Goal: Task Accomplishment & Management: Complete application form

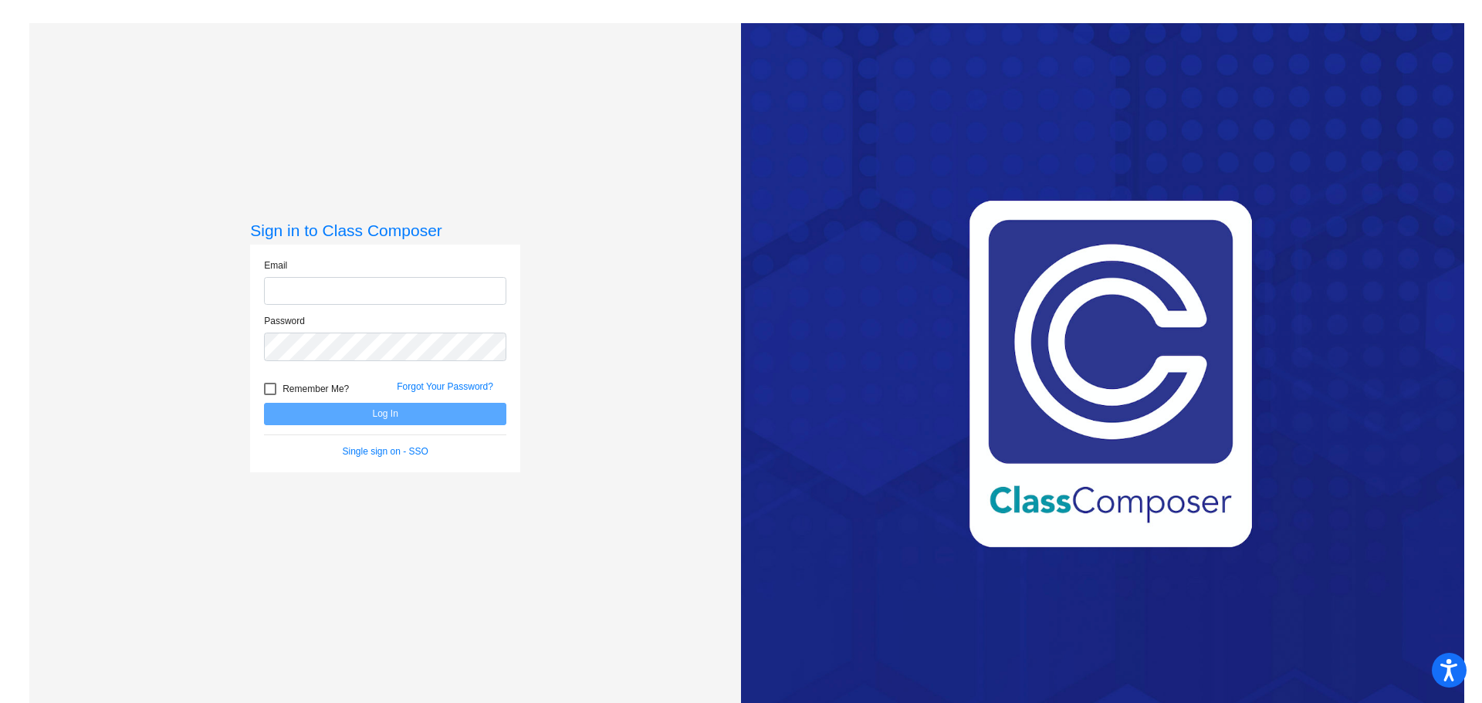
type input "[PERSON_NAME][EMAIL_ADDRESS][PERSON_NAME][DOMAIN_NAME]"
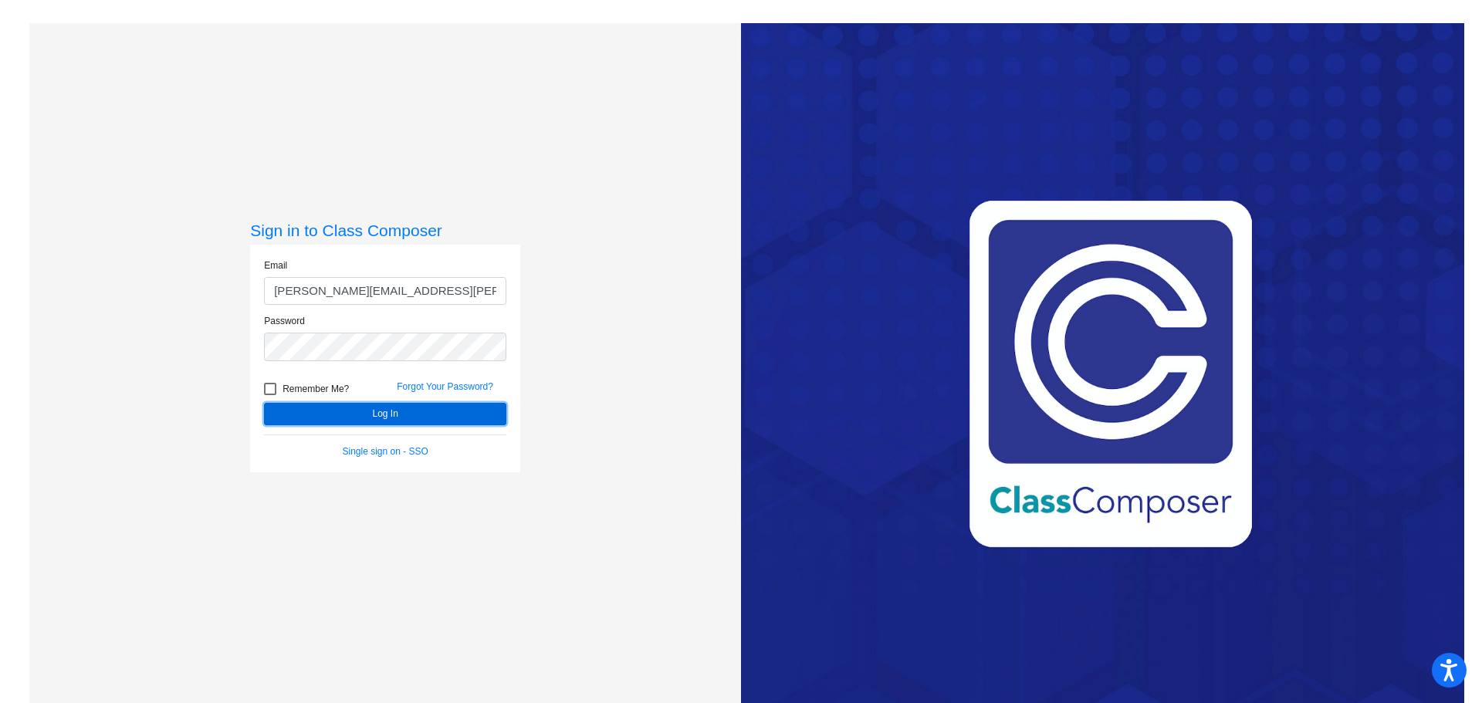
click at [381, 410] on button "Log In" at bounding box center [385, 414] width 242 height 22
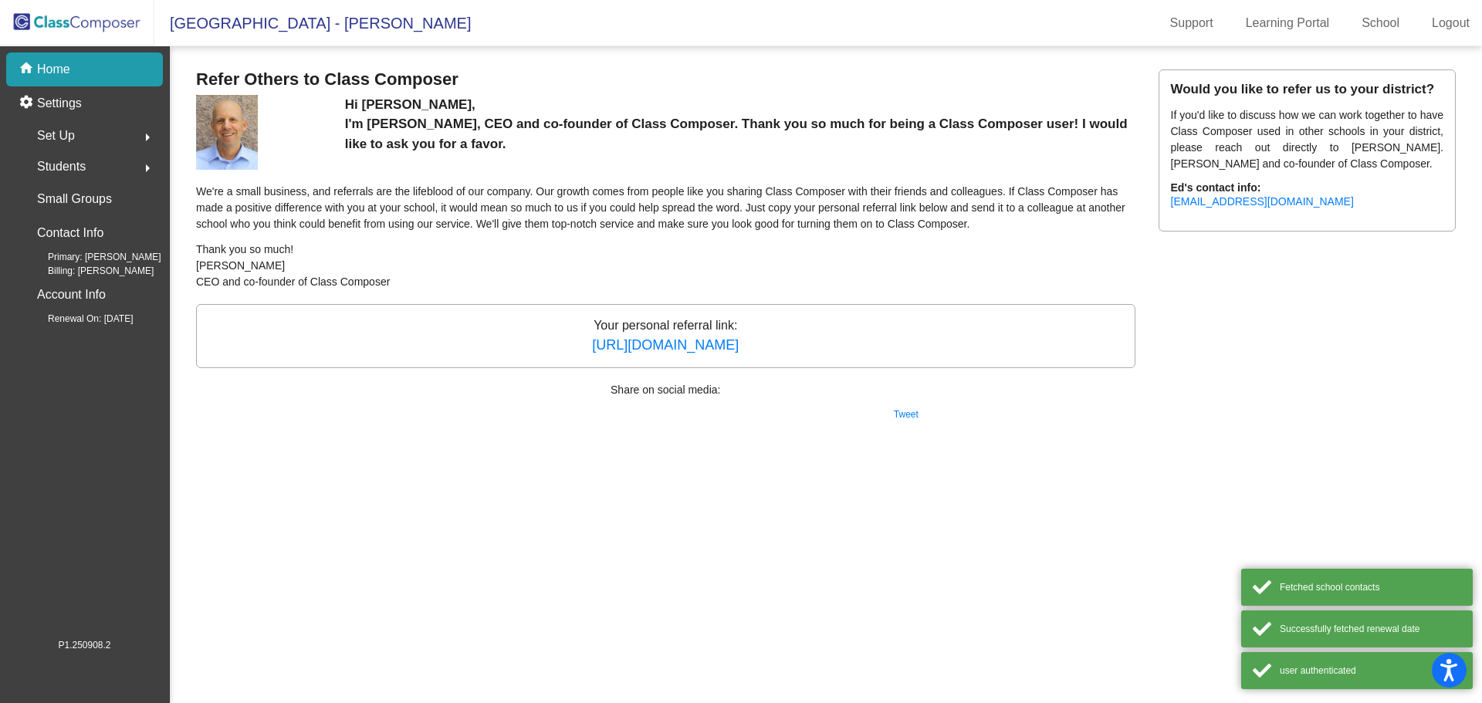
click at [120, 19] on img at bounding box center [77, 23] width 154 height 46
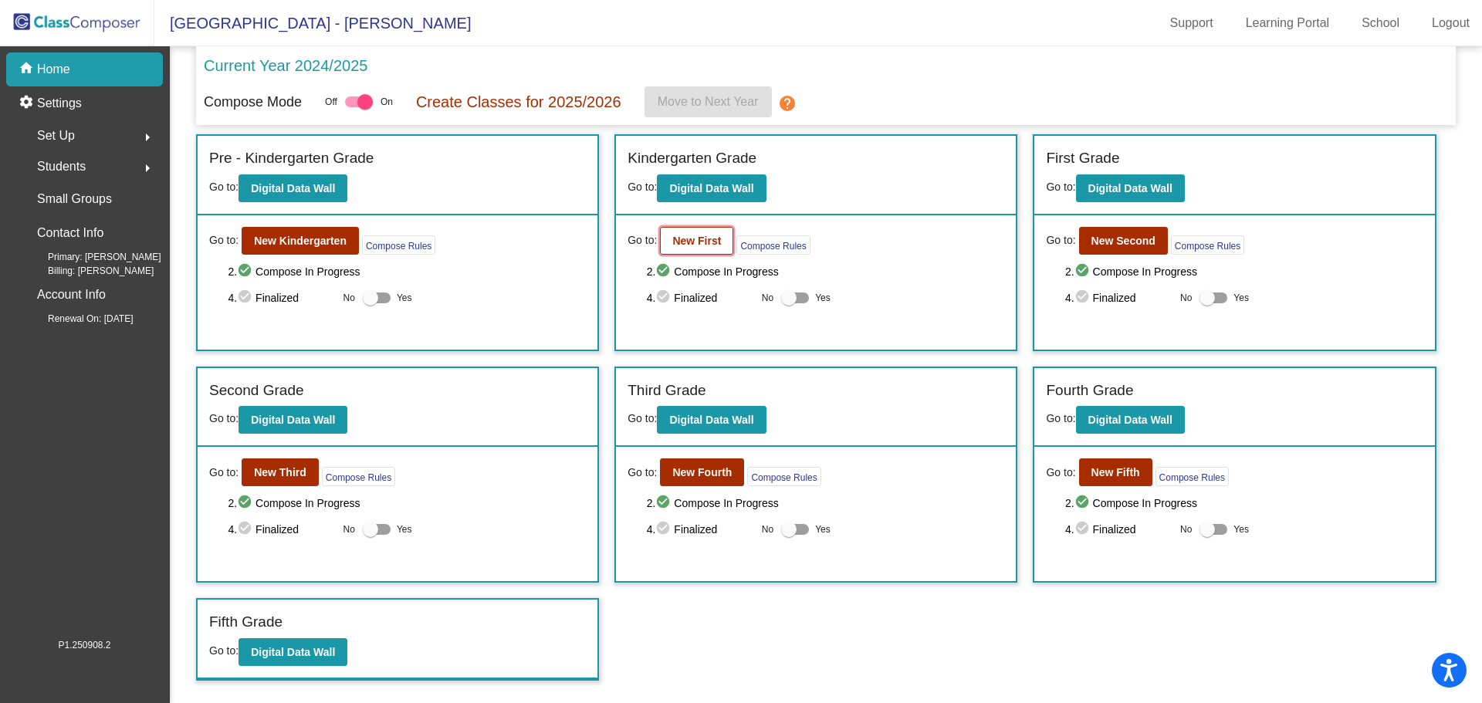
click at [714, 247] on b "New First" at bounding box center [696, 241] width 49 height 12
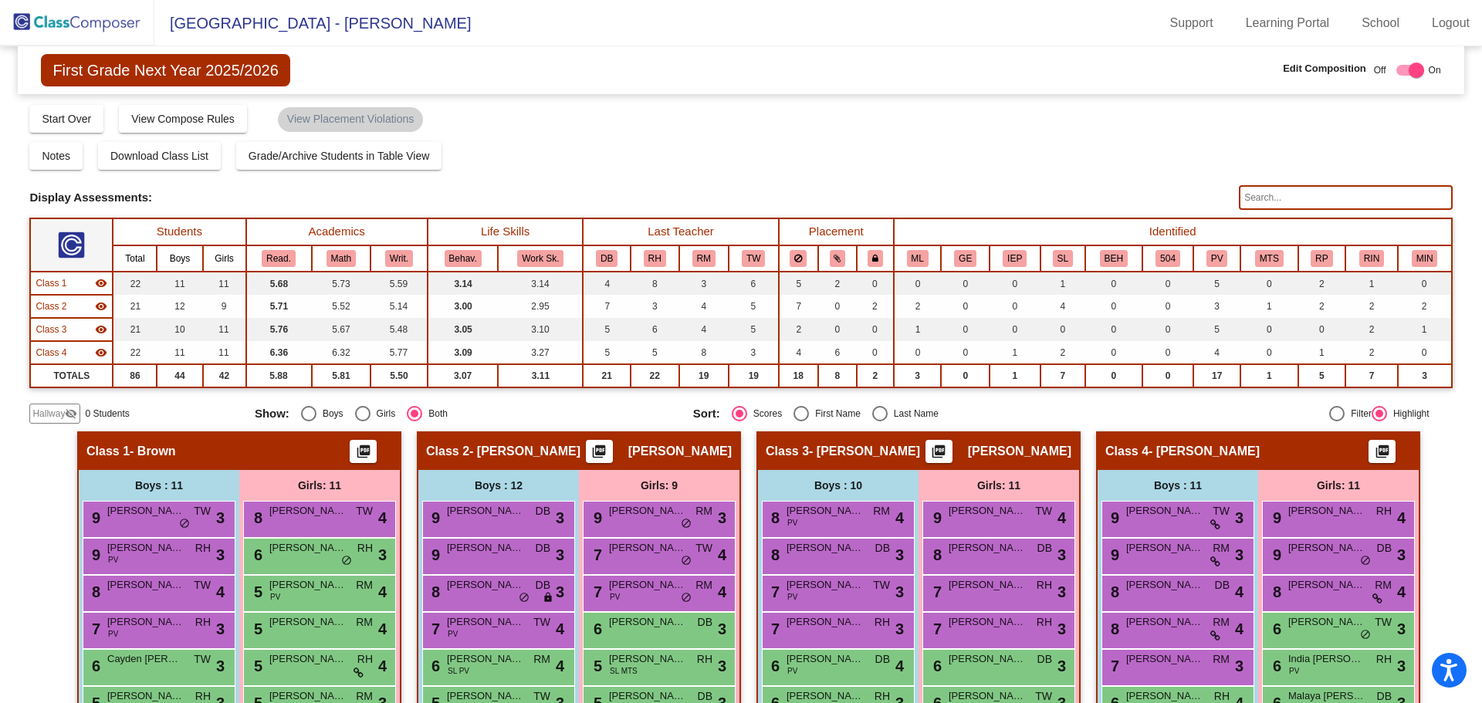
click at [53, 412] on span "Hallway" at bounding box center [48, 414] width 32 height 14
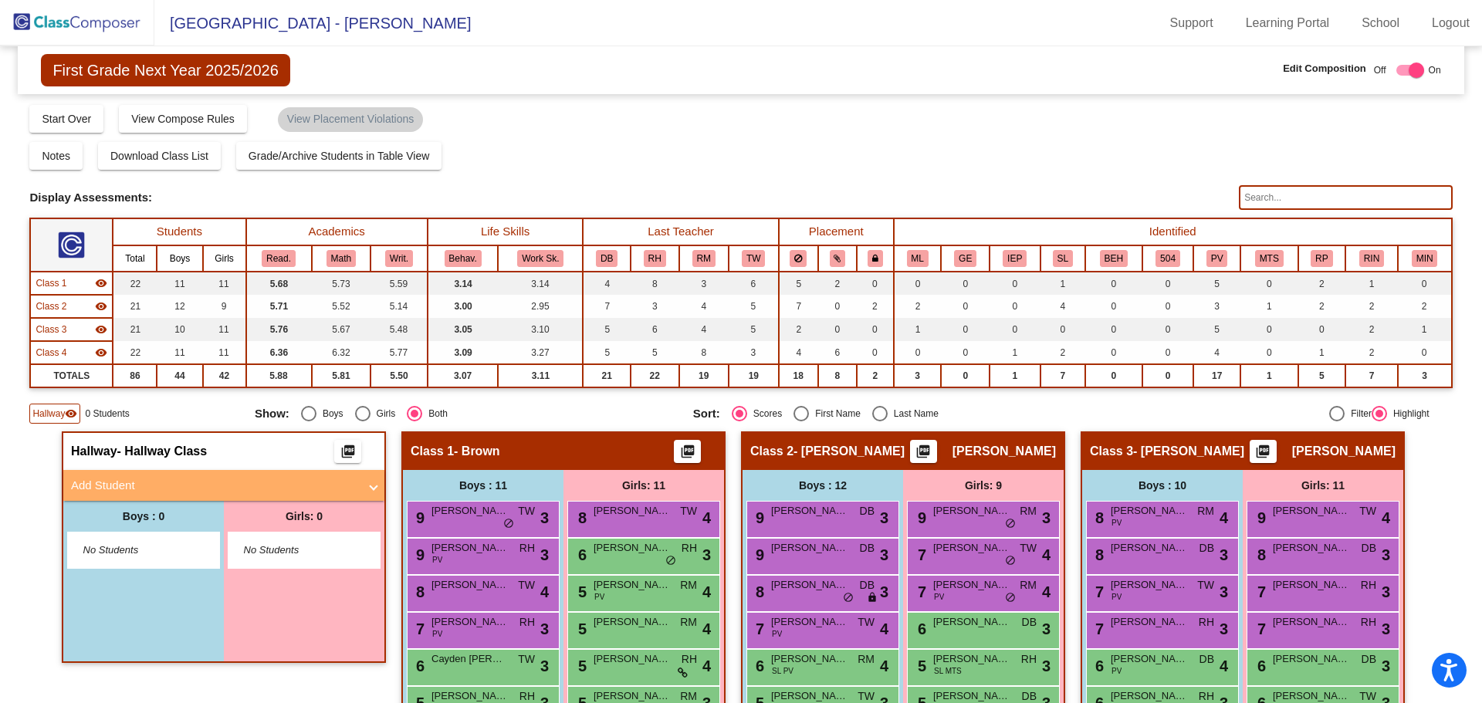
click at [225, 490] on mat-panel-title "Add Student" at bounding box center [214, 486] width 287 height 18
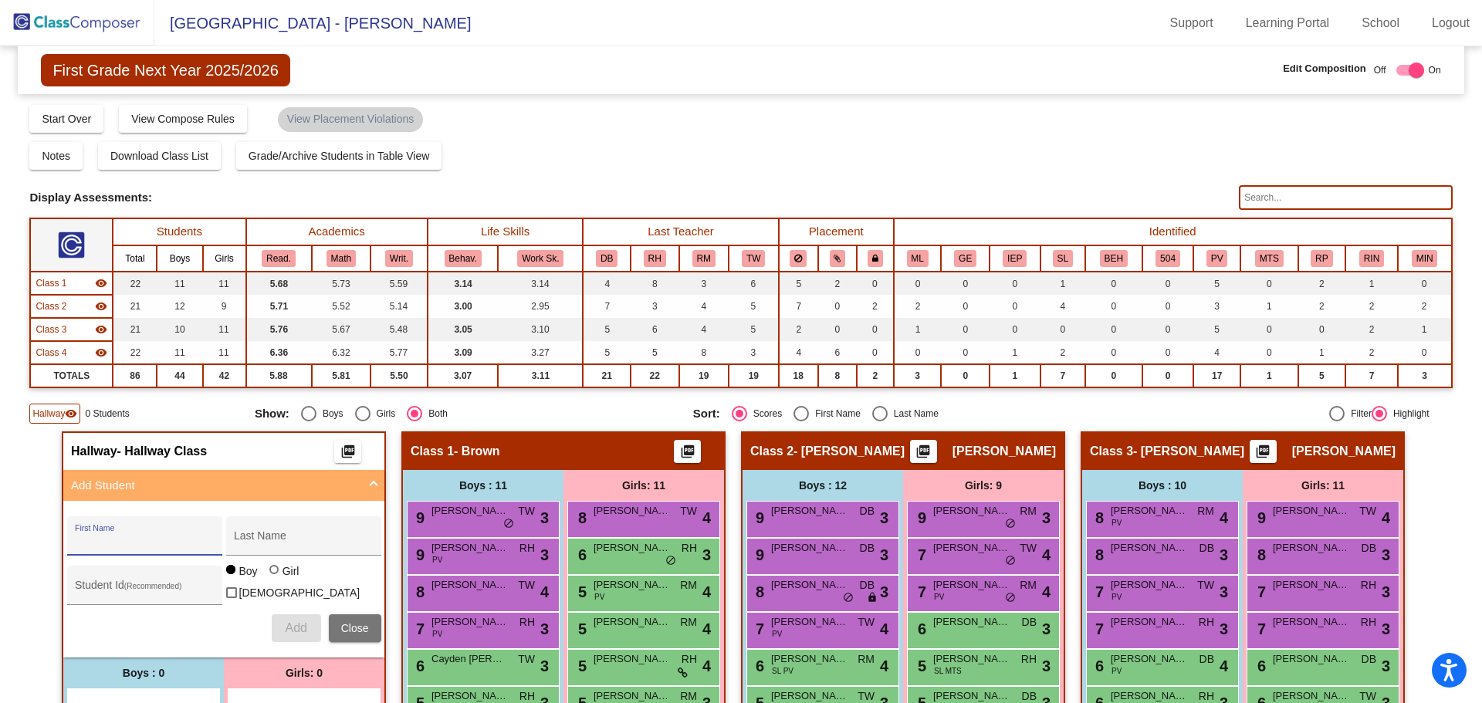
click at [167, 542] on input "First Name" at bounding box center [144, 542] width 139 height 12
type input "[PERSON_NAME]"
click at [290, 631] on span "Add" at bounding box center [296, 627] width 22 height 13
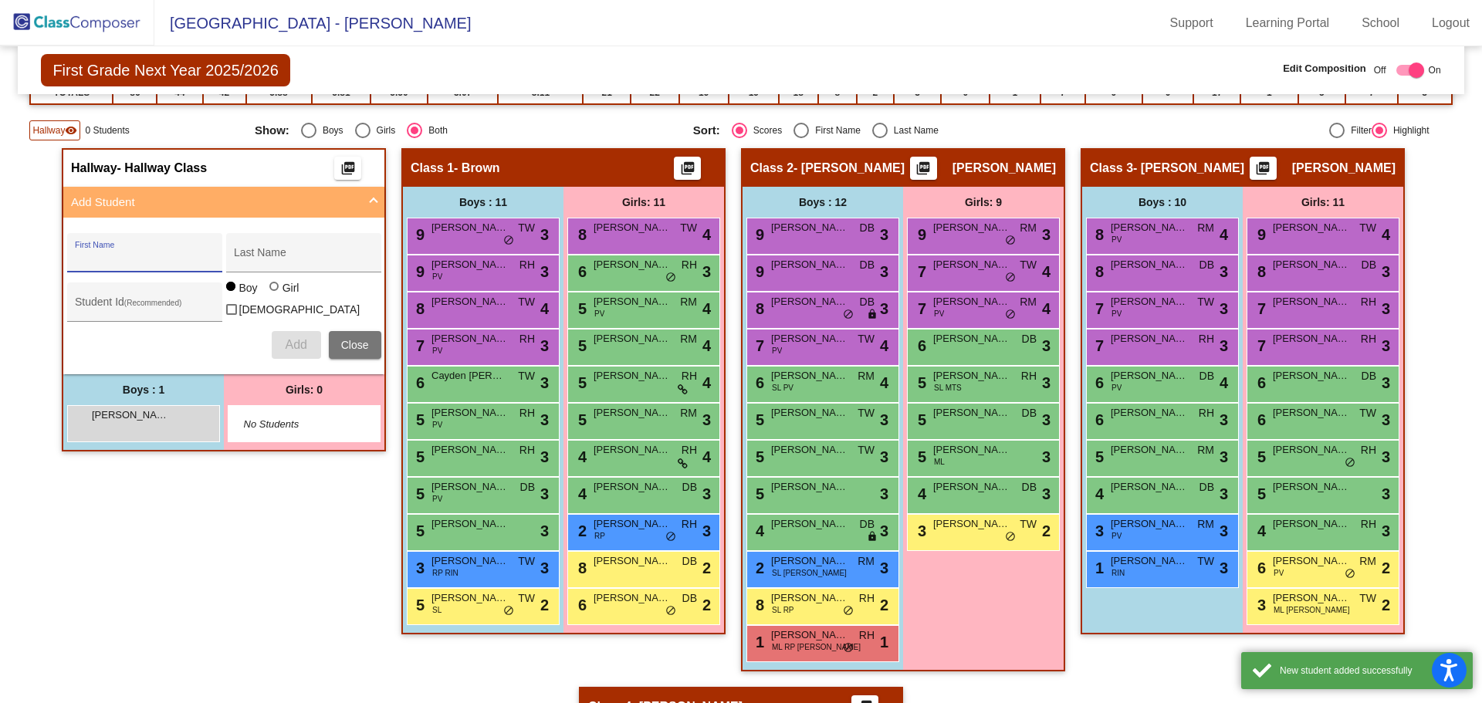
scroll to position [309, 0]
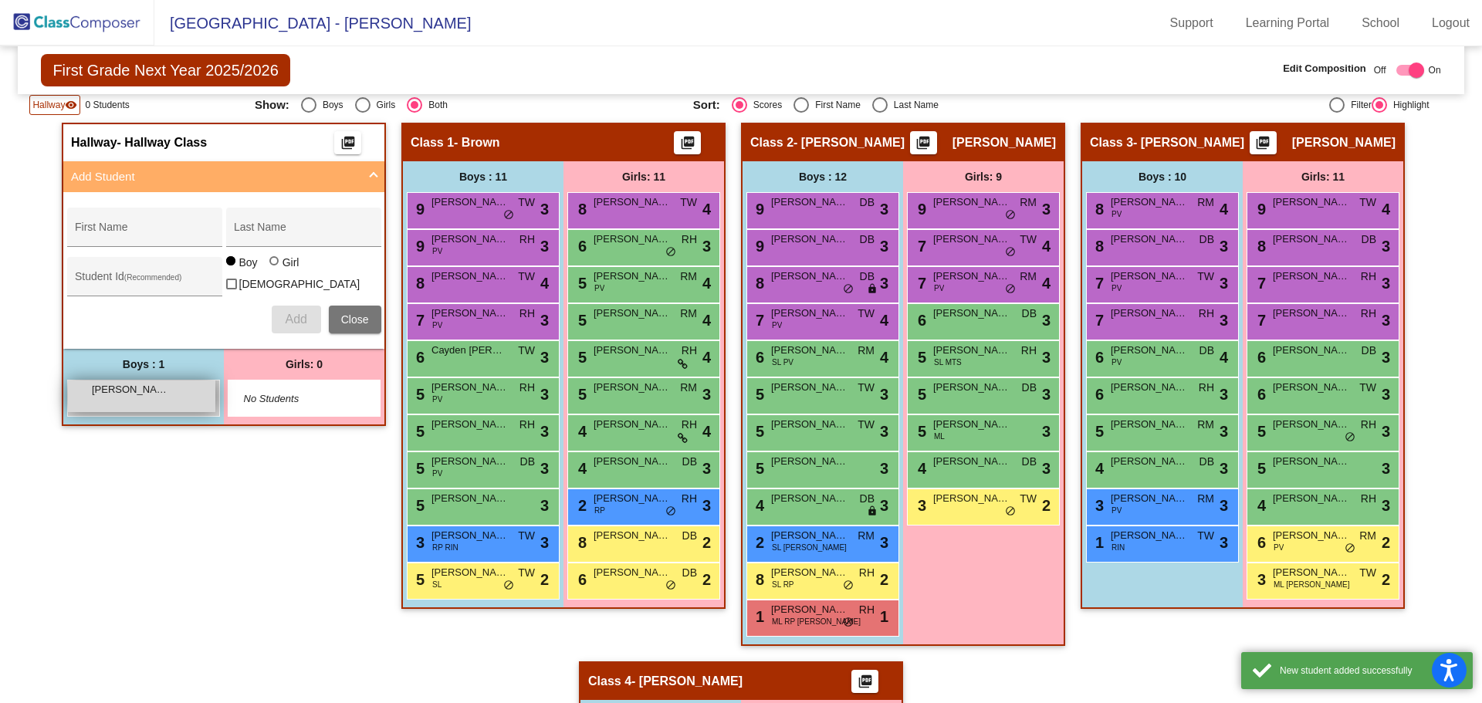
click at [141, 393] on span "[PERSON_NAME]" at bounding box center [130, 389] width 77 height 15
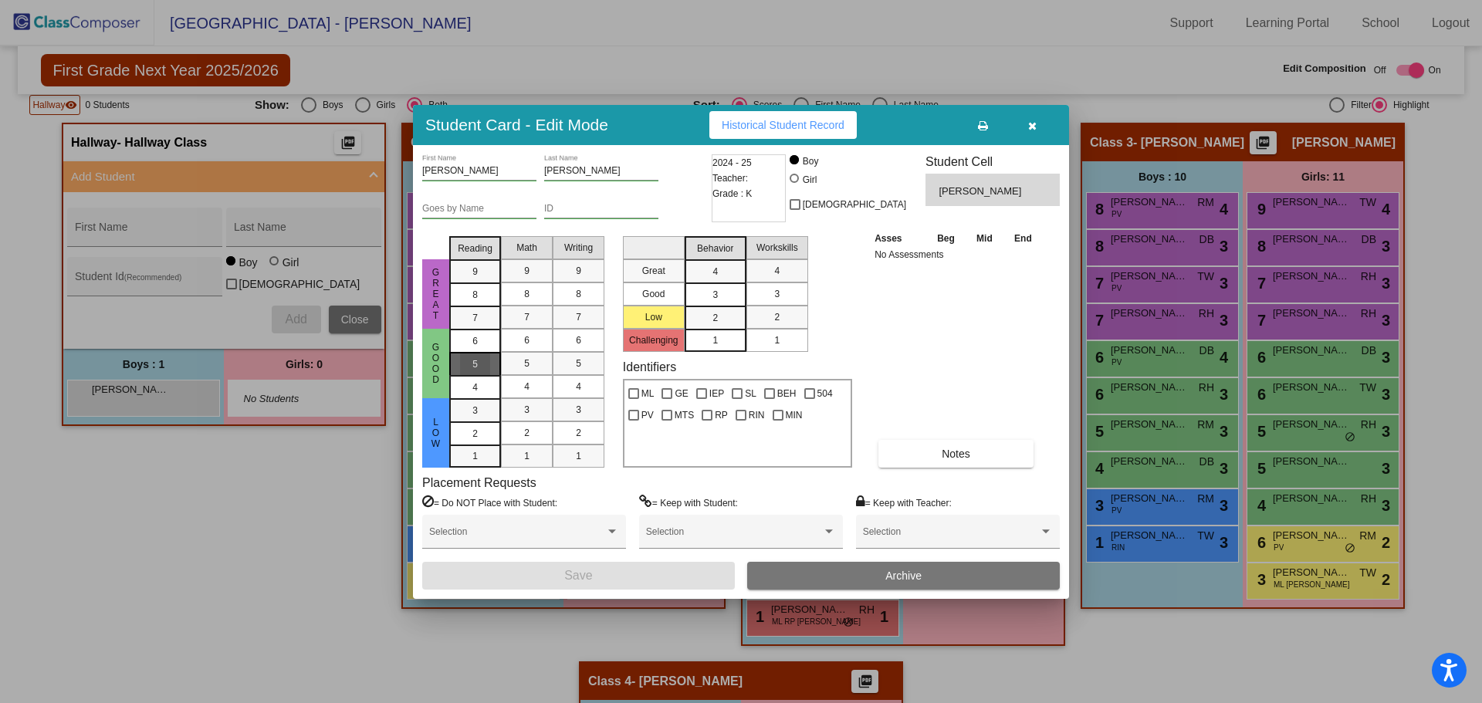
click at [480, 361] on div "5" at bounding box center [475, 364] width 30 height 23
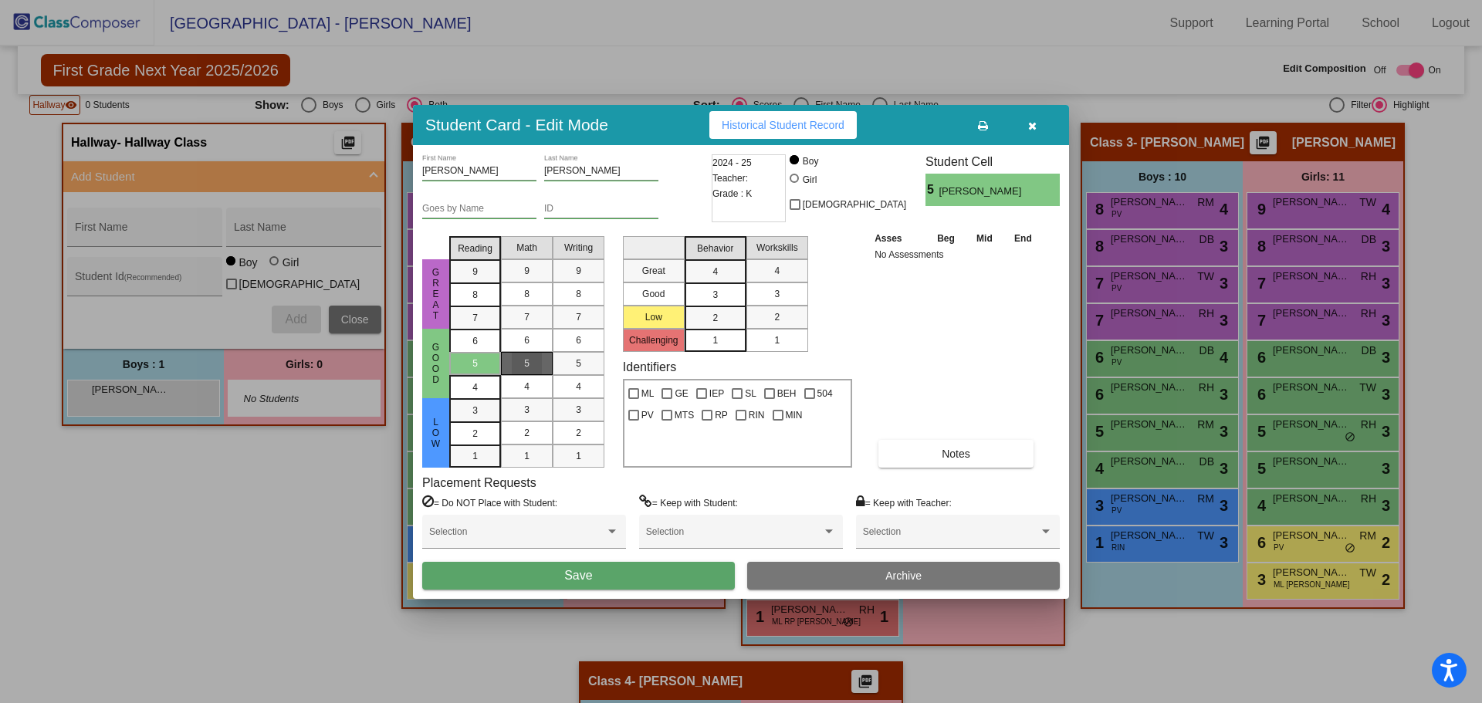
drag, startPoint x: 514, startPoint y: 366, endPoint x: 551, endPoint y: 365, distance: 37.1
click at [520, 365] on div "5" at bounding box center [527, 363] width 30 height 23
click at [568, 364] on div "5" at bounding box center [578, 363] width 30 height 23
click at [721, 296] on div "3" at bounding box center [715, 294] width 30 height 23
click at [792, 302] on div "3" at bounding box center [777, 294] width 30 height 23
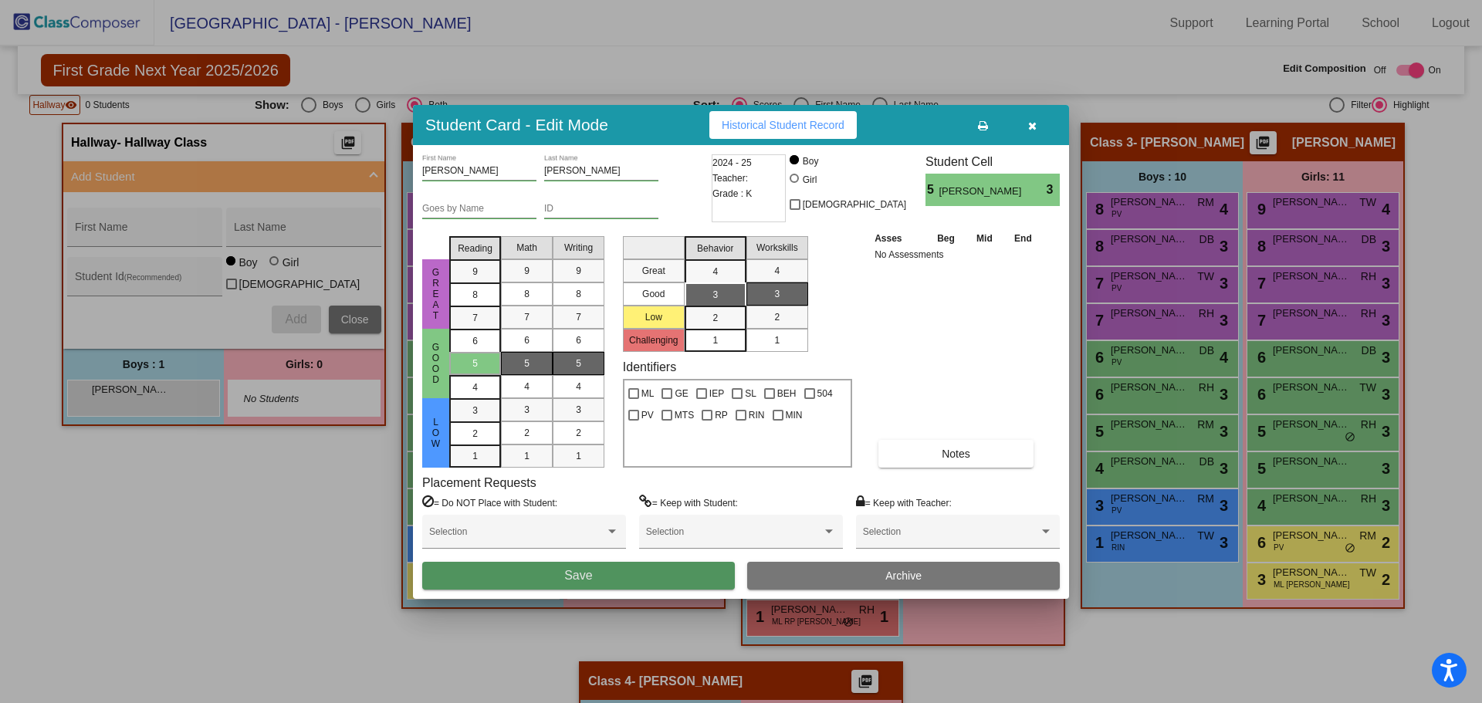
click at [604, 584] on button "Save" at bounding box center [578, 576] width 313 height 28
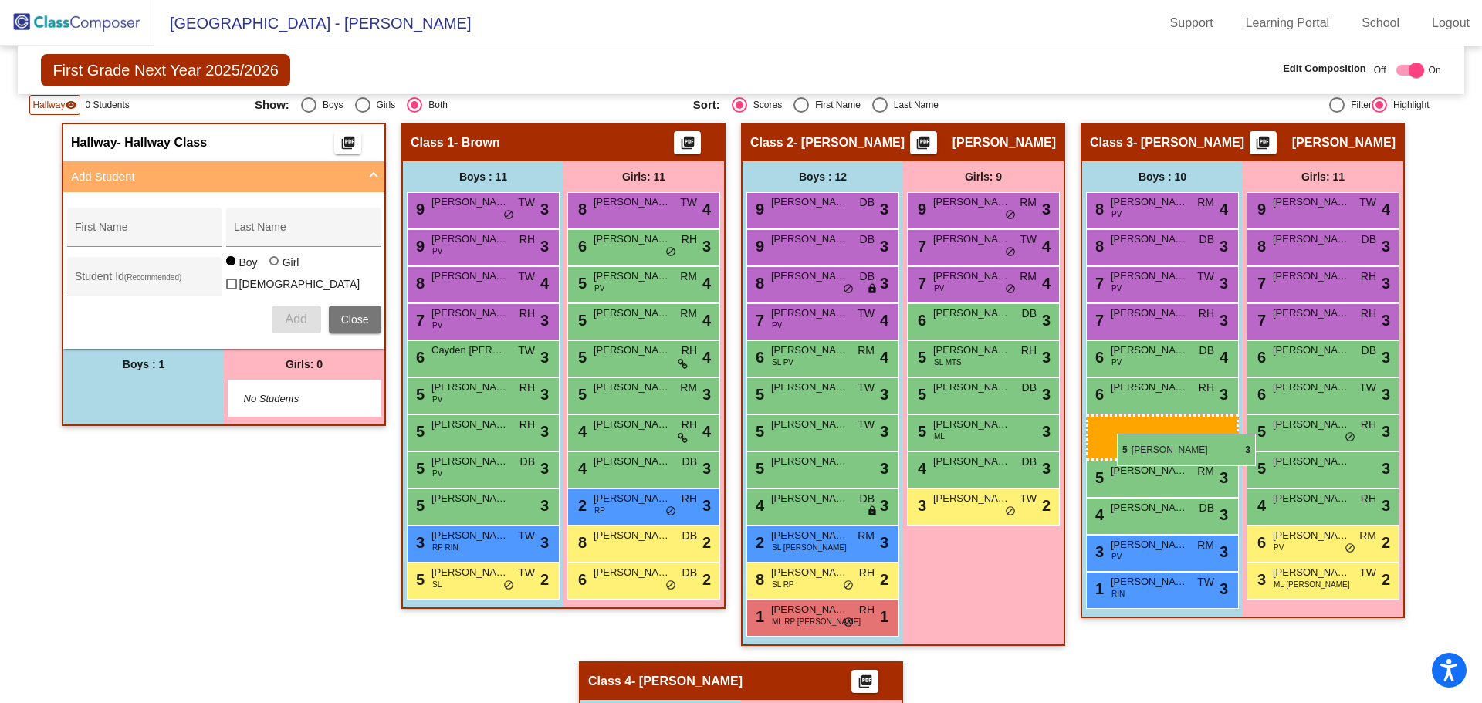
drag, startPoint x: 119, startPoint y: 389, endPoint x: 1117, endPoint y: 434, distance: 999.0
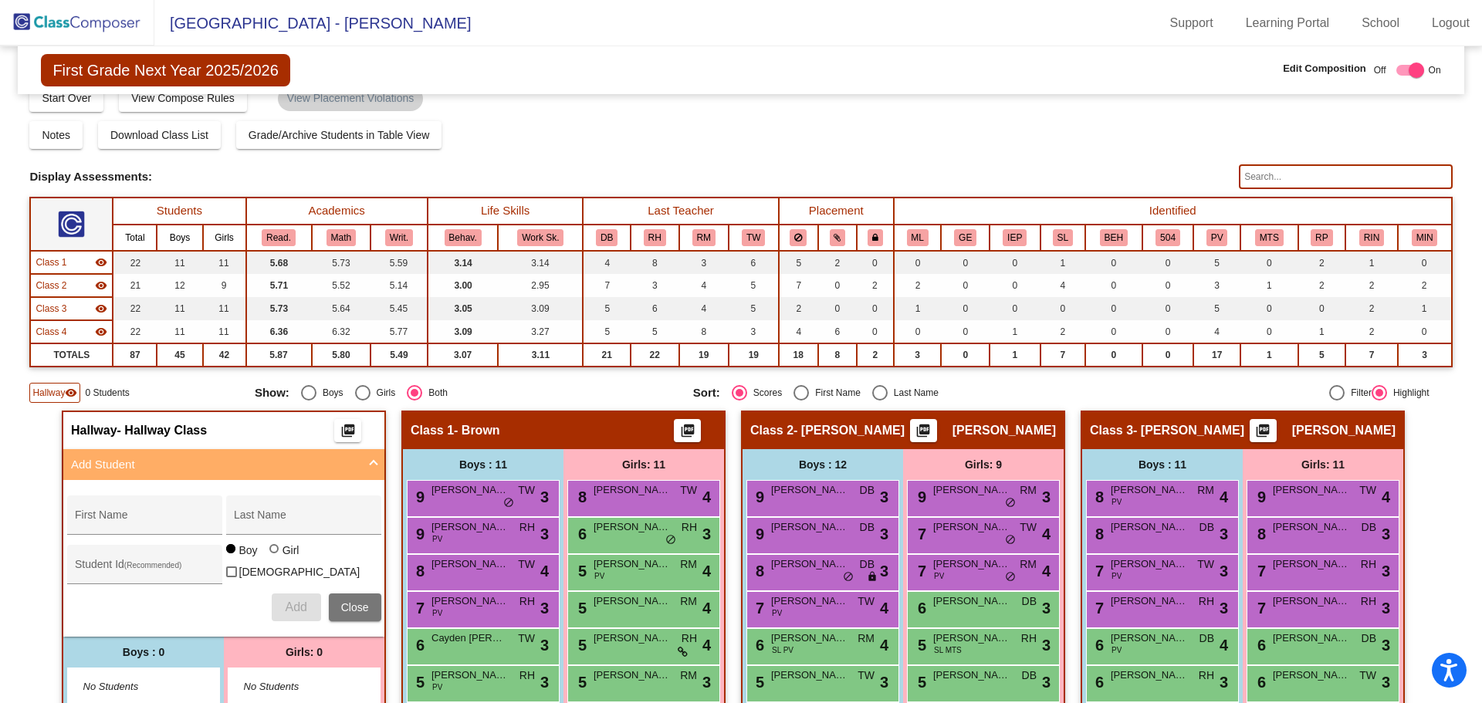
scroll to position [0, 0]
